Goal: Information Seeking & Learning: Learn about a topic

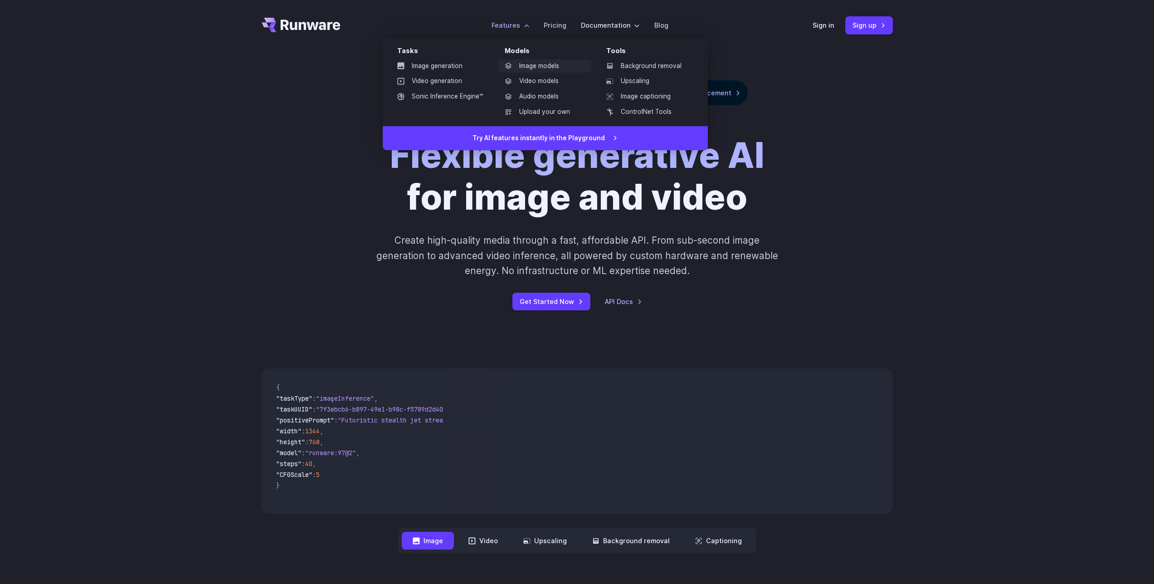
click at [543, 65] on link "Image models" at bounding box center [545, 66] width 94 height 14
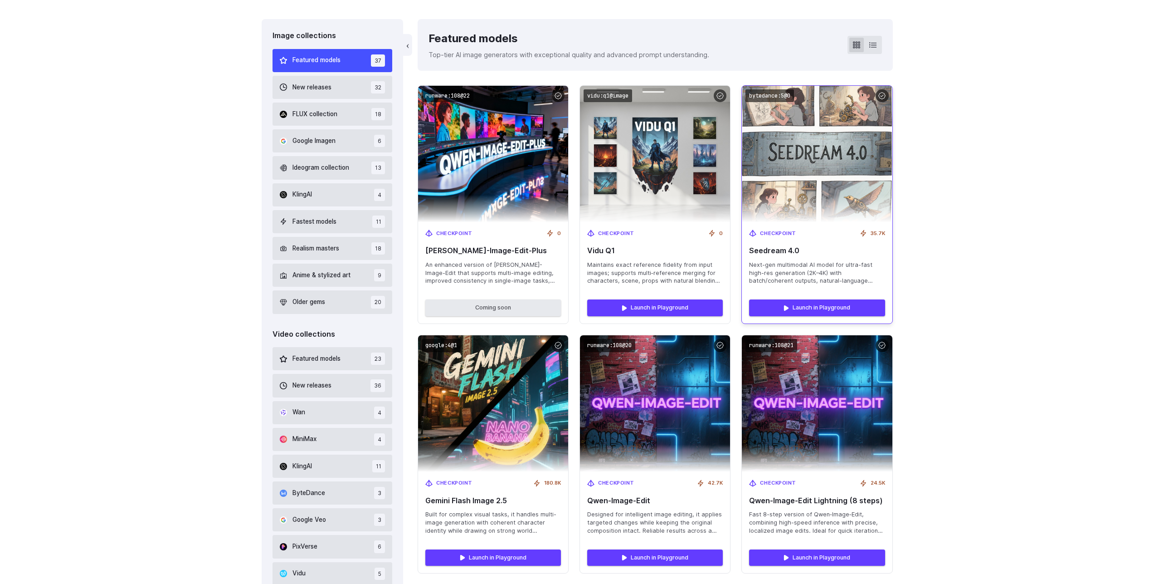
scroll to position [272, 0]
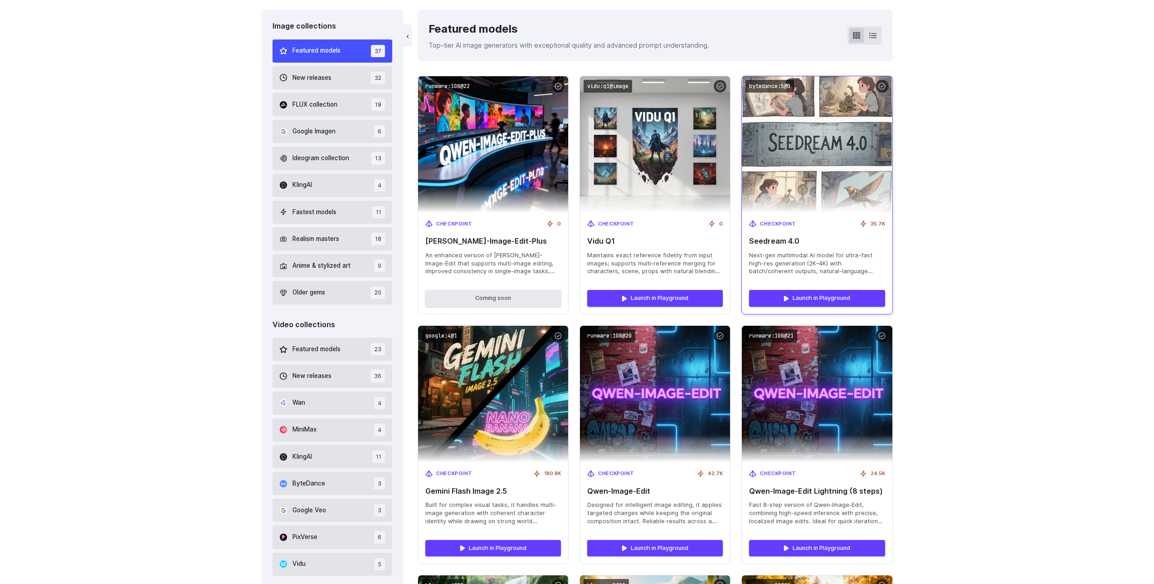
click at [827, 246] on div "Checkpoint 35.7K Seedream 4.0 Next-gen multimodal AI model for ultra-fast high-…" at bounding box center [817, 248] width 150 height 70
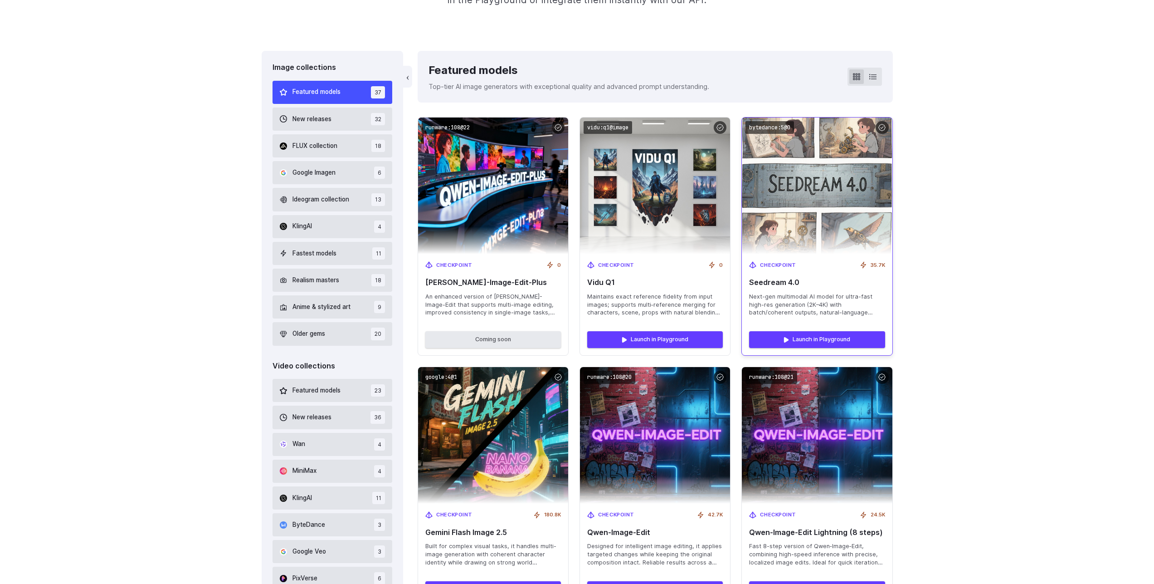
scroll to position [229, 0]
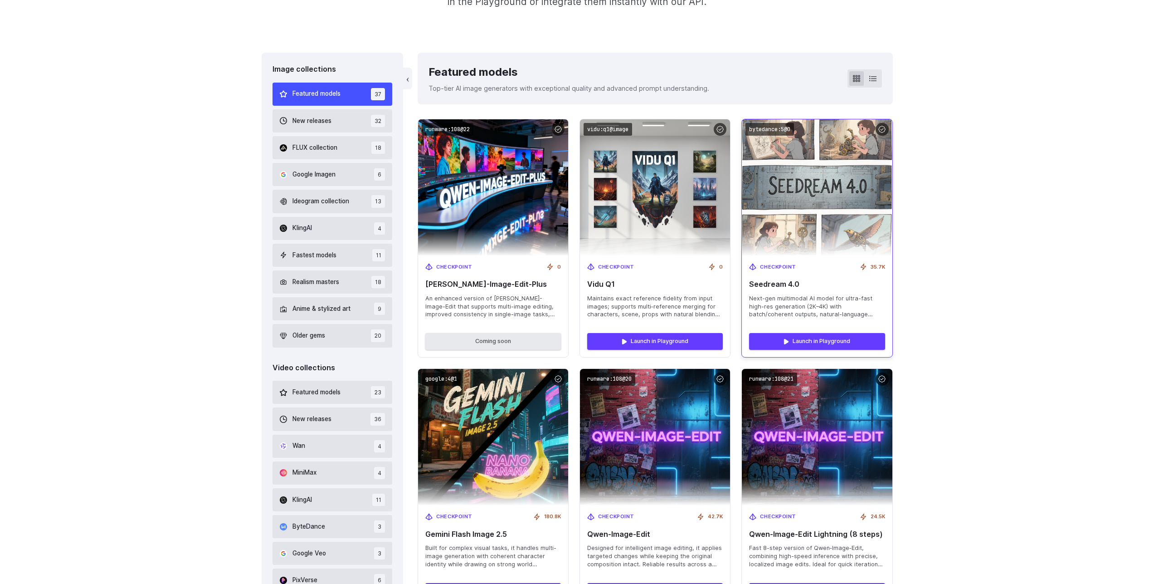
click at [833, 207] on img at bounding box center [817, 187] width 165 height 150
